Goal: Information Seeking & Learning: Find specific fact

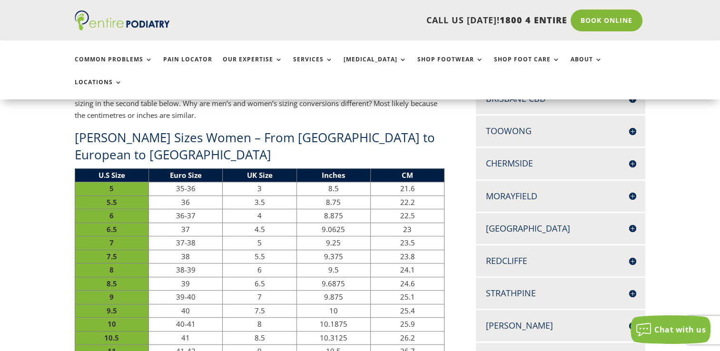
click at [120, 291] on td "9" at bounding box center [112, 298] width 74 height 14
click at [112, 292] on span "9" at bounding box center [111, 297] width 4 height 10
click at [116, 291] on td "9" at bounding box center [112, 298] width 74 height 14
drag, startPoint x: 110, startPoint y: 231, endPoint x: 120, endPoint y: 243, distance: 14.9
click at [120, 242] on tbody "U.S Size Euro Size UK Size Inches CM 5 35-36 3 8.5 21.6 5.5 36 3.5 8.75 22.2 6 …" at bounding box center [260, 284] width 370 height 231
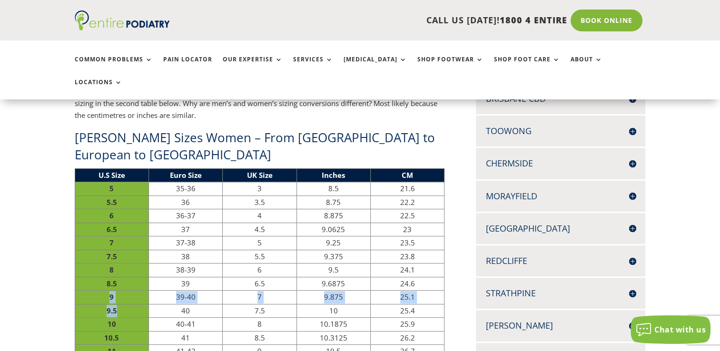
drag, startPoint x: 120, startPoint y: 243, endPoint x: 124, endPoint y: 247, distance: 5.4
click at [124, 304] on td "9.5" at bounding box center [112, 311] width 74 height 14
click at [106, 304] on td "9.5" at bounding box center [112, 311] width 74 height 14
drag, startPoint x: 102, startPoint y: 247, endPoint x: 197, endPoint y: 248, distance: 95.2
click at [197, 304] on tr "9.5 40 7.5 10 25.4" at bounding box center [260, 311] width 370 height 14
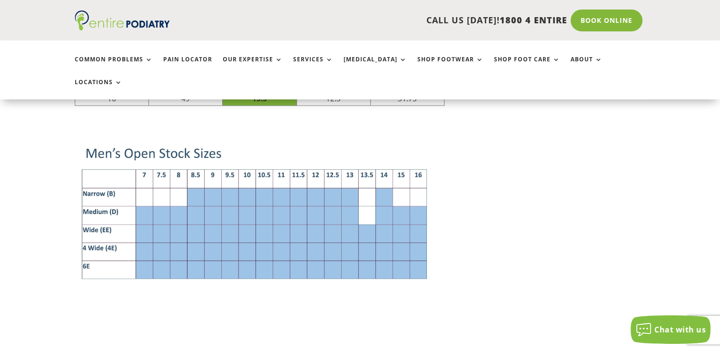
scroll to position [1055, 0]
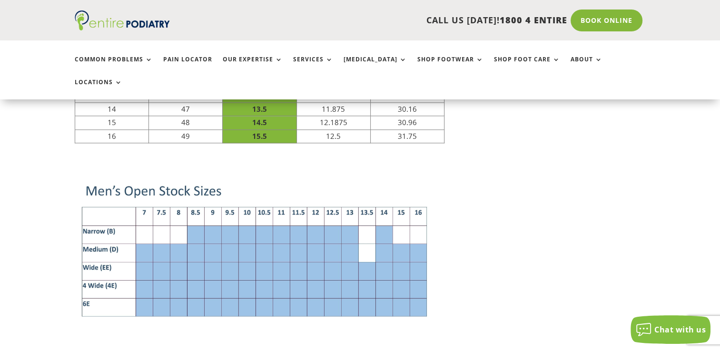
click at [151, 171] on img at bounding box center [260, 253] width 370 height 165
click at [199, 171] on img at bounding box center [260, 253] width 370 height 165
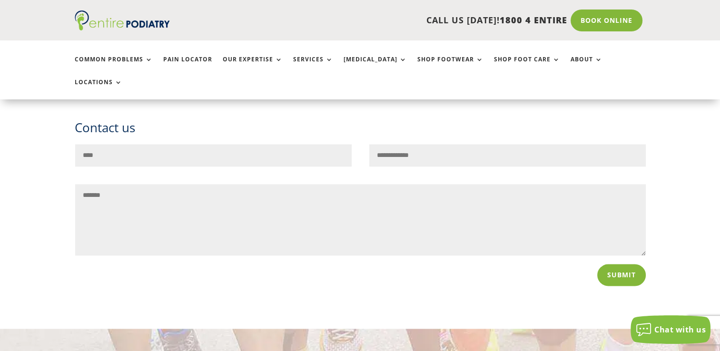
scroll to position [1357, 0]
